Goal: Task Accomplishment & Management: Use online tool/utility

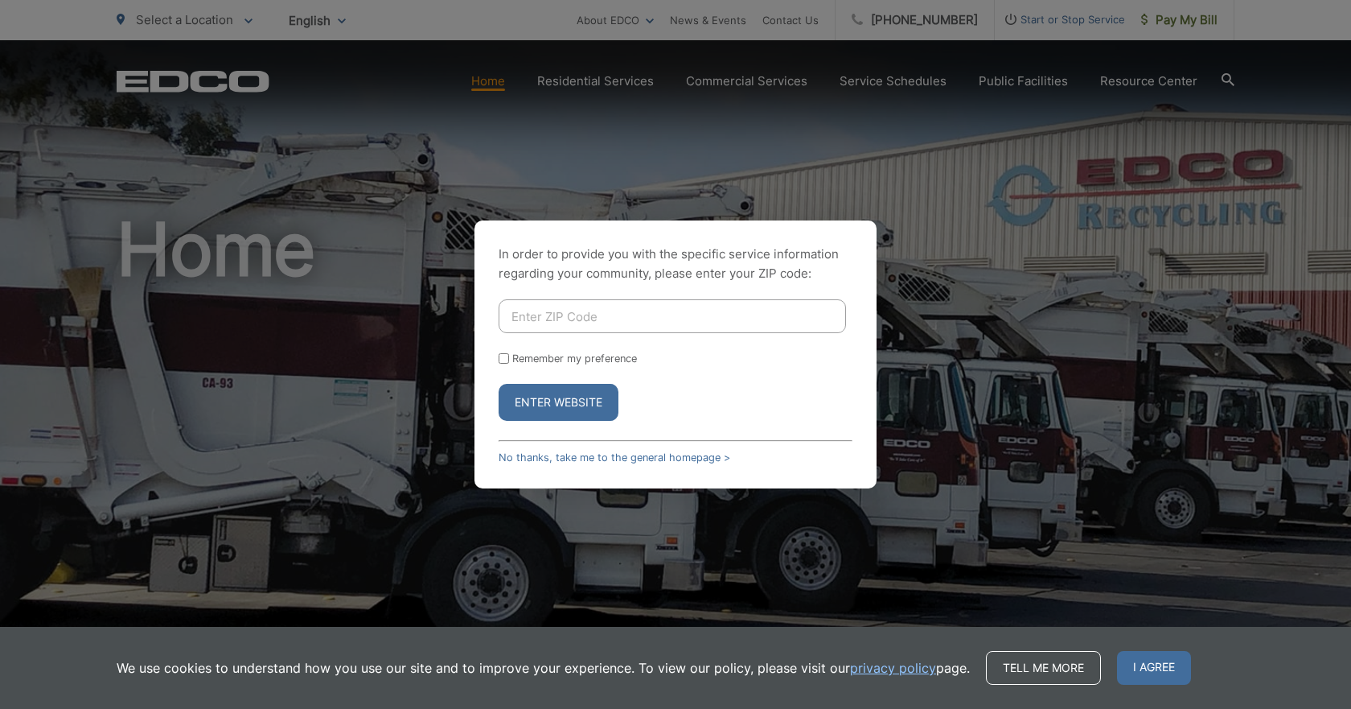
click at [569, 320] on input "Enter ZIP Code" at bounding box center [672, 316] width 347 height 34
drag, startPoint x: 1132, startPoint y: 305, endPoint x: 1128, endPoint y: 277, distance: 28.6
click at [1132, 304] on div "In order to provide you with the specific service information regarding your co…" at bounding box center [675, 354] width 1351 height 709
drag, startPoint x: 398, startPoint y: 220, endPoint x: 404, endPoint y: 175, distance: 45.4
click at [385, 223] on div "In order to provide you with the specific service information regarding your co…" at bounding box center [675, 354] width 1351 height 709
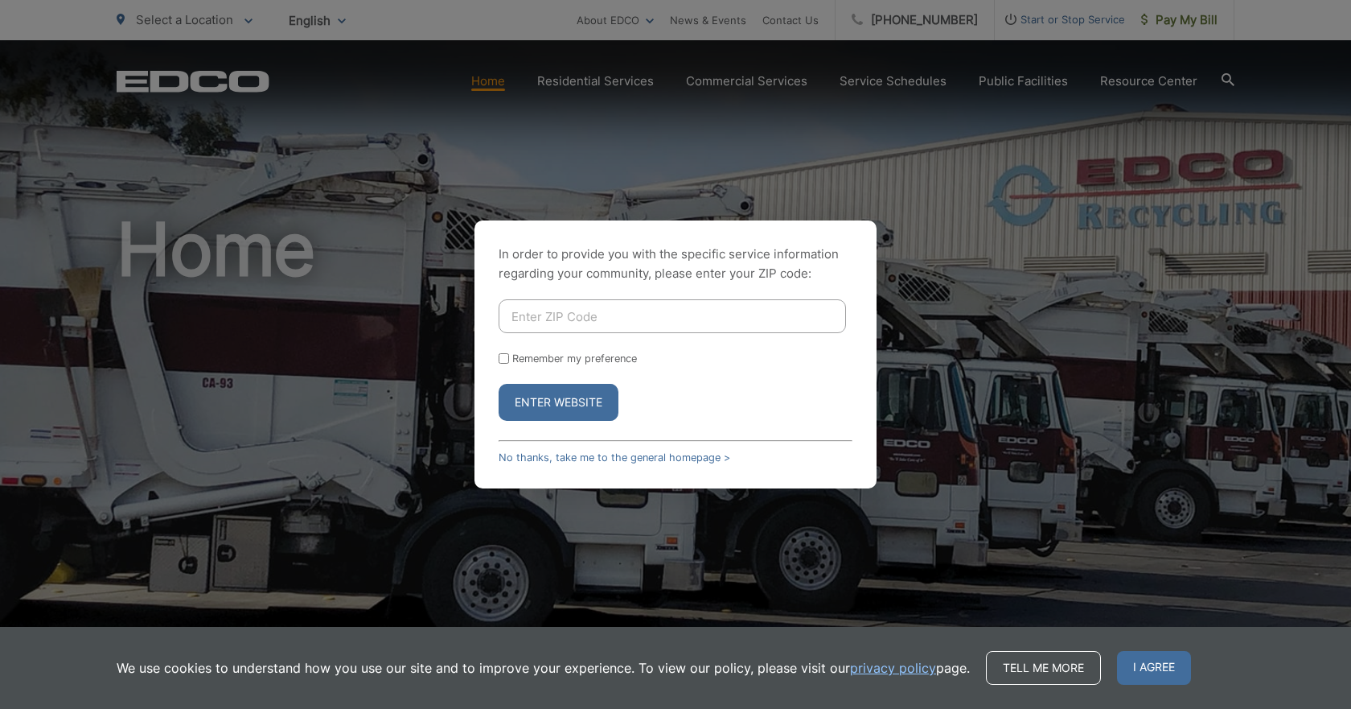
click at [562, 310] on input "Enter ZIP Code" at bounding box center [672, 316] width 347 height 34
type input "91977"
click at [565, 412] on button "Enter Website" at bounding box center [559, 402] width 120 height 37
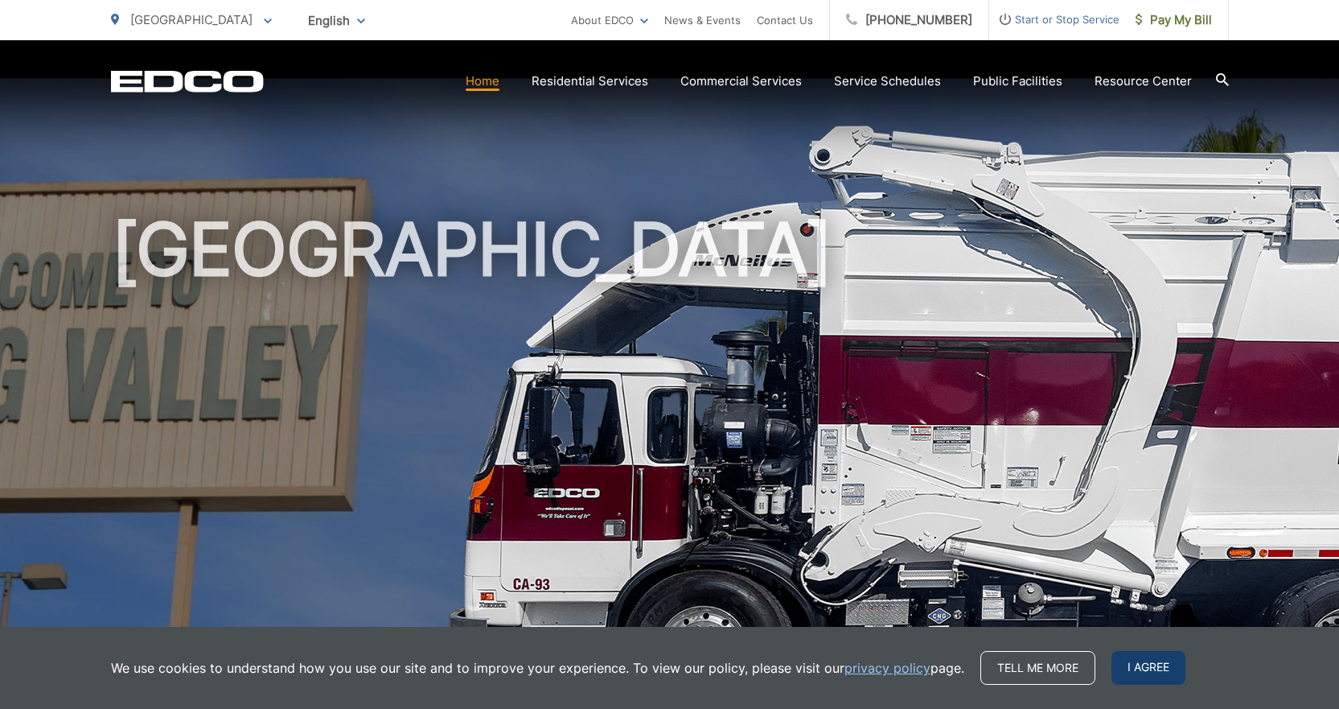
click at [1142, 672] on span "I agree" at bounding box center [1149, 668] width 74 height 34
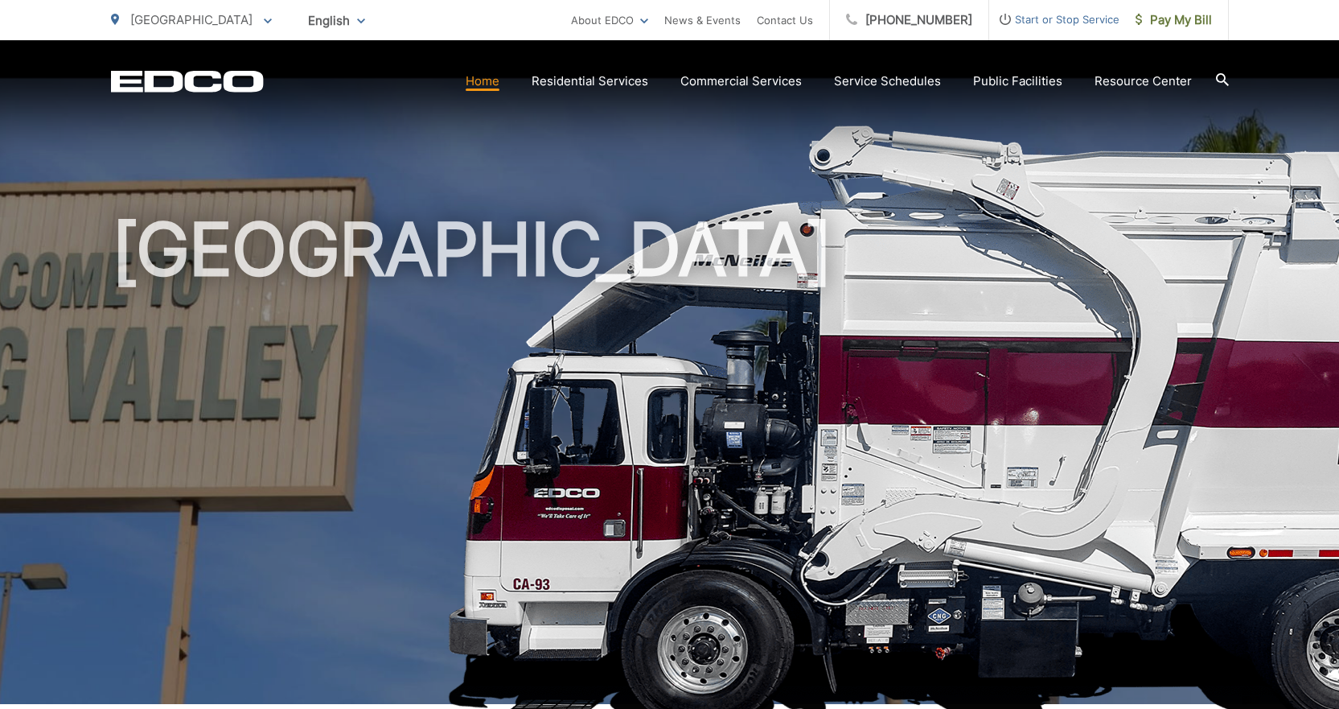
click at [483, 76] on link "Home" at bounding box center [483, 81] width 34 height 19
click at [485, 88] on link "Home" at bounding box center [483, 81] width 34 height 19
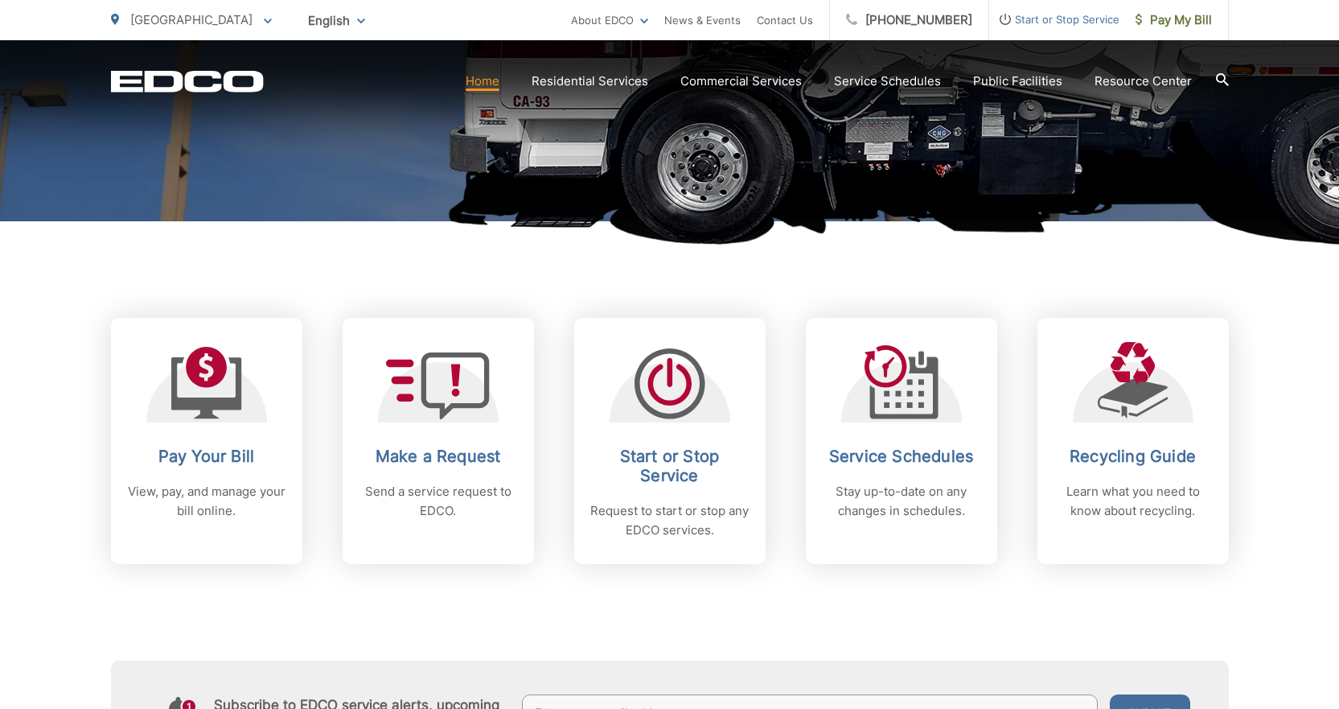
scroll to position [643, 0]
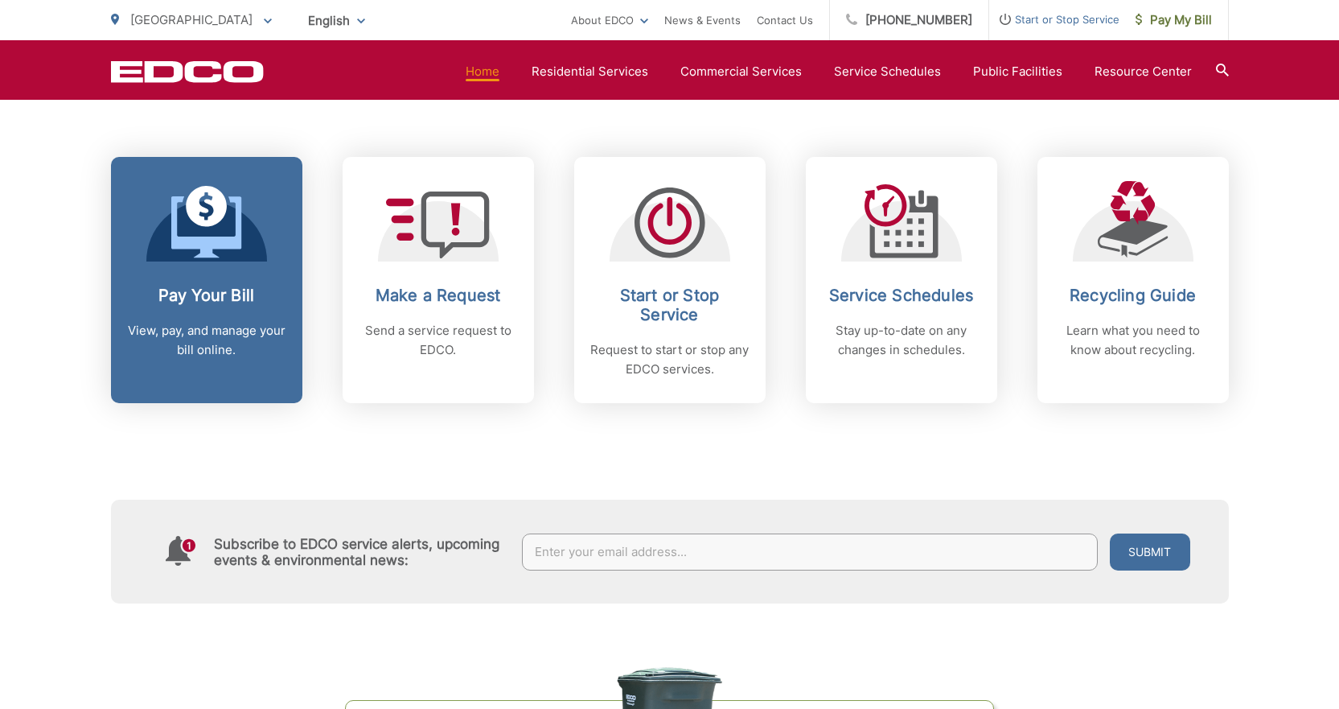
click at [225, 325] on p "View, pay, and manage your bill online." at bounding box center [206, 340] width 159 height 39
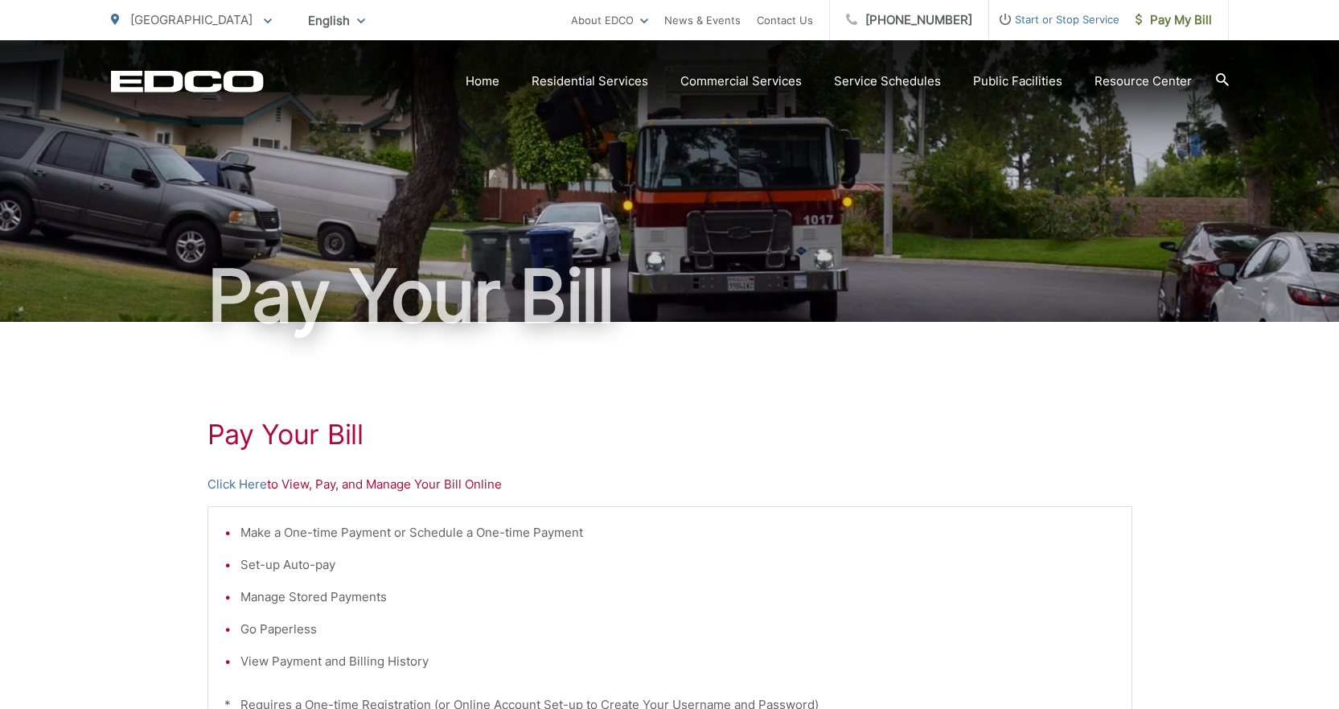
click at [322, 485] on p "Click Here to View, Pay, and Manage Your Bill Online" at bounding box center [670, 484] width 925 height 19
click at [235, 488] on link "Click Here" at bounding box center [238, 484] width 60 height 19
